Goal: Check status: Check status

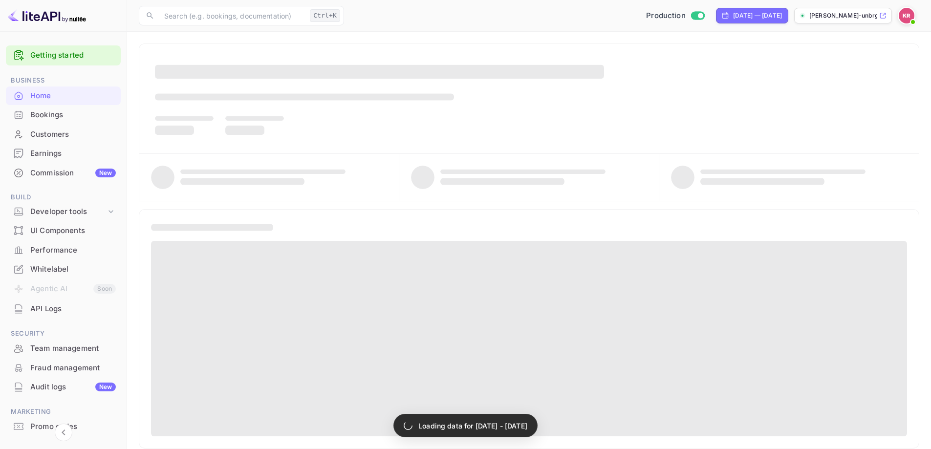
click at [71, 110] on div "Bookings" at bounding box center [73, 114] width 86 height 11
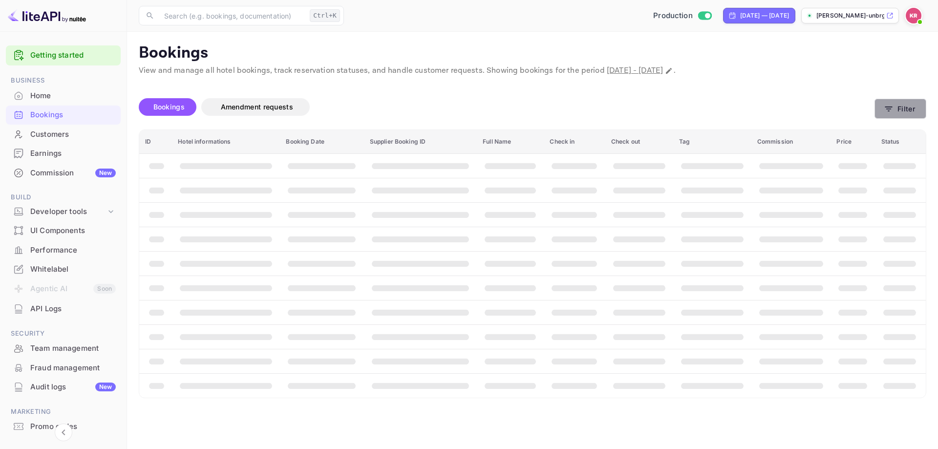
click at [894, 115] on button "Filter" at bounding box center [901, 109] width 52 height 20
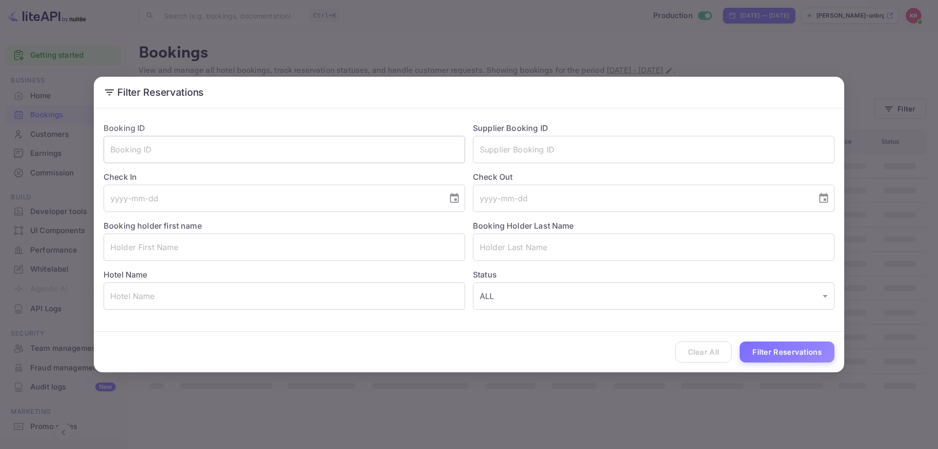
click at [246, 161] on input "text" at bounding box center [285, 149] width 362 height 27
paste input "-c3Pd-ZxT"
click at [109, 149] on input "-c3Pd-ZxT" at bounding box center [285, 149] width 362 height 27
click at [182, 150] on input "-c3Pd-ZxT" at bounding box center [285, 149] width 362 height 27
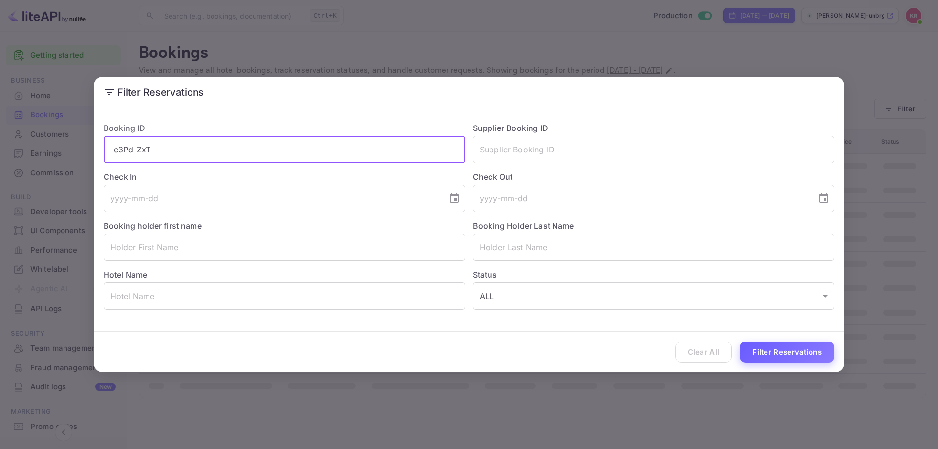
type input "-c3Pd-ZxT"
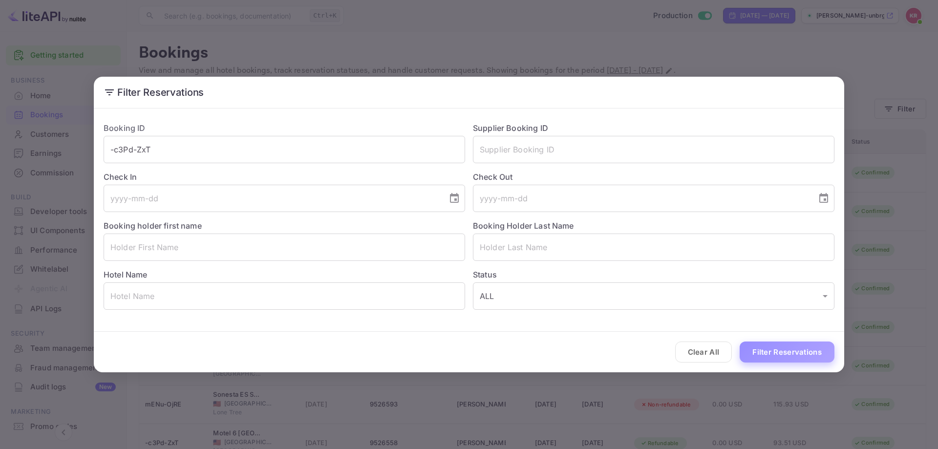
click at [813, 350] on button "Filter Reservations" at bounding box center [787, 352] width 95 height 21
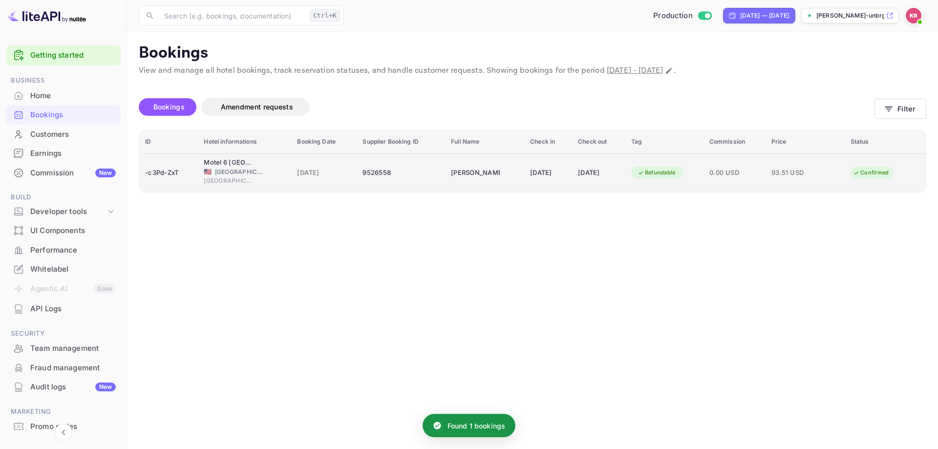
click at [659, 176] on div "Refundable" at bounding box center [657, 173] width 51 height 12
